Goal: Find specific page/section: Find specific page/section

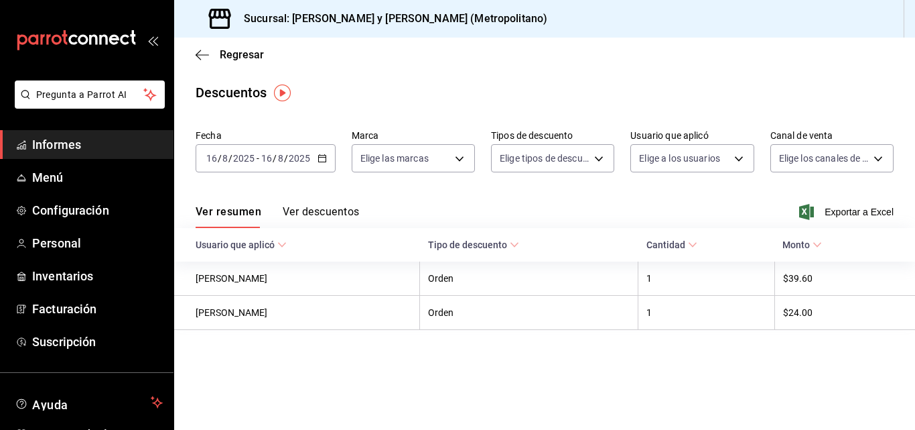
click at [92, 147] on span "Informes" at bounding box center [97, 144] width 131 height 18
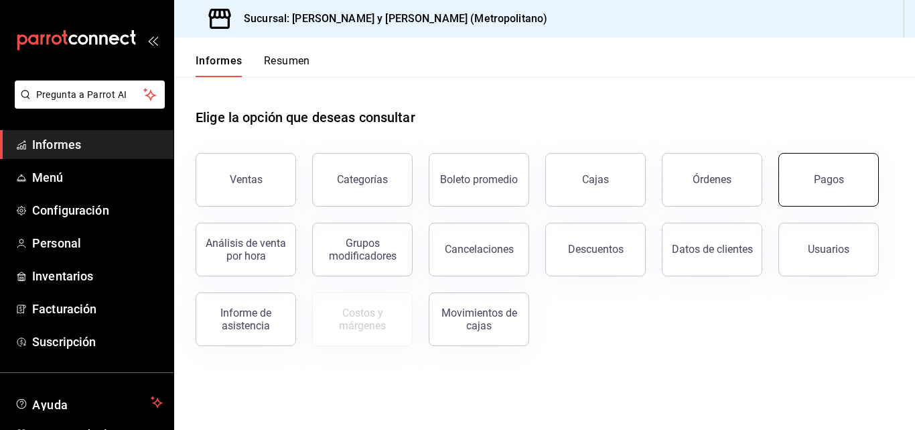
click at [823, 188] on button "Pagos" at bounding box center [829, 180] width 101 height 54
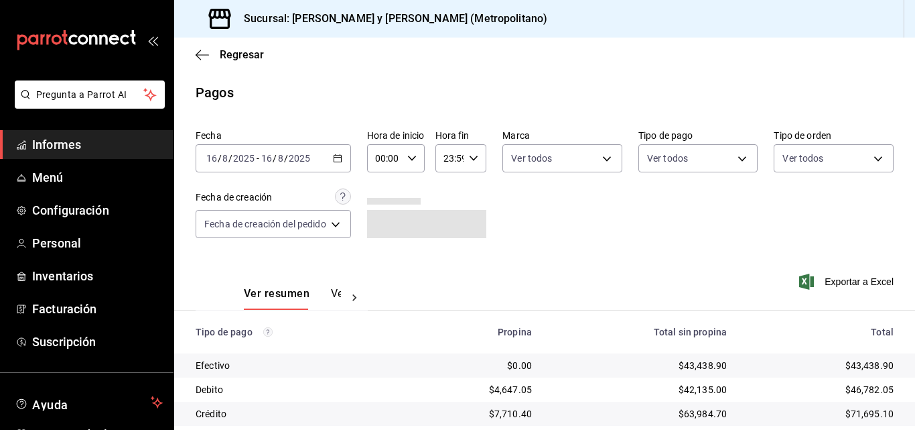
scroll to position [211, 0]
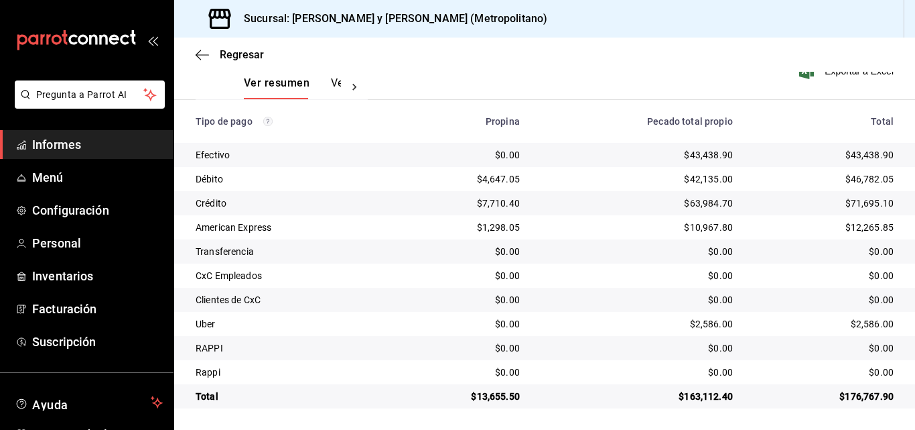
click at [68, 135] on span "Informes" at bounding box center [97, 144] width 131 height 18
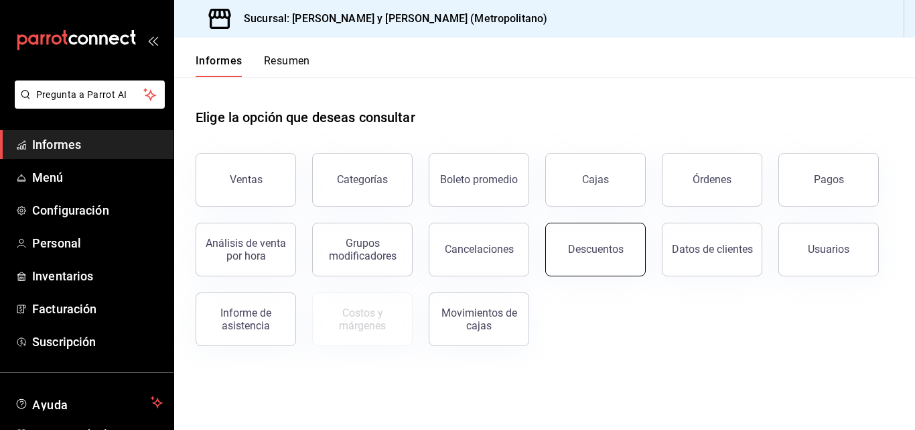
click at [606, 247] on font "Descuentos" at bounding box center [596, 249] width 56 height 13
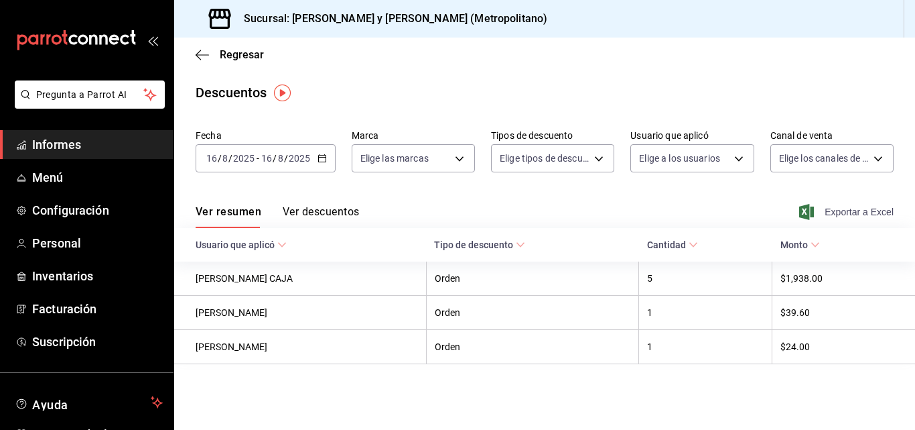
click at [840, 209] on font "Exportar a Excel" at bounding box center [859, 211] width 69 height 11
